Goal: Find specific page/section: Find specific page/section

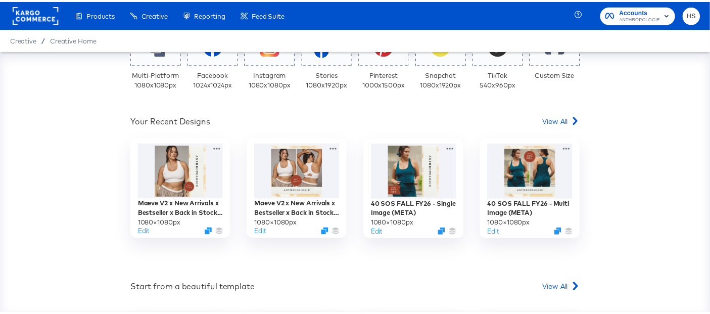
scroll to position [240, 0]
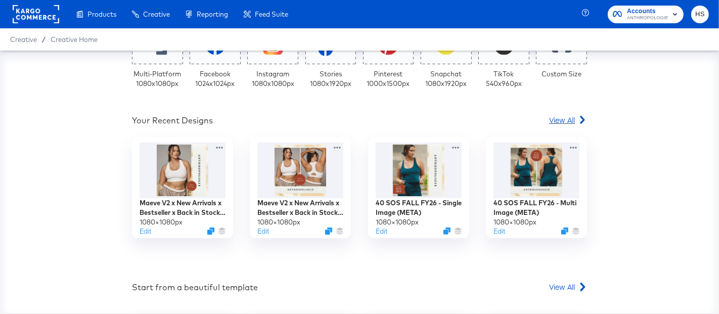
click at [560, 120] on span "View All" at bounding box center [562, 120] width 26 height 10
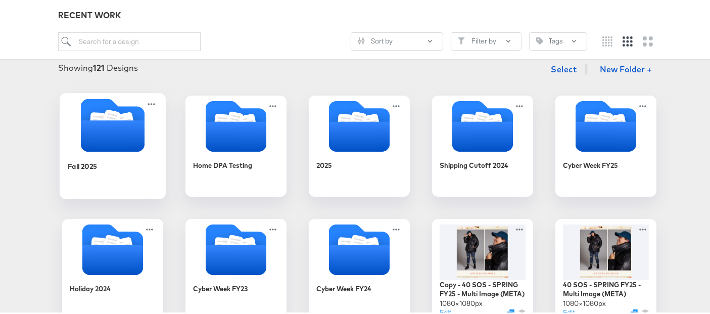
click at [99, 153] on div "Fall 2025" at bounding box center [113, 171] width 91 height 39
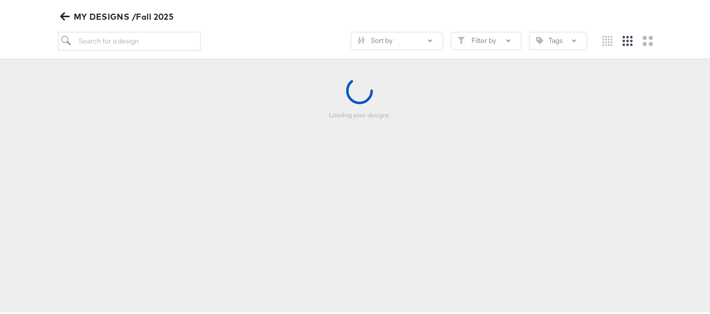
scroll to position [115, 0]
